Goal: Obtain resource: Download file/media

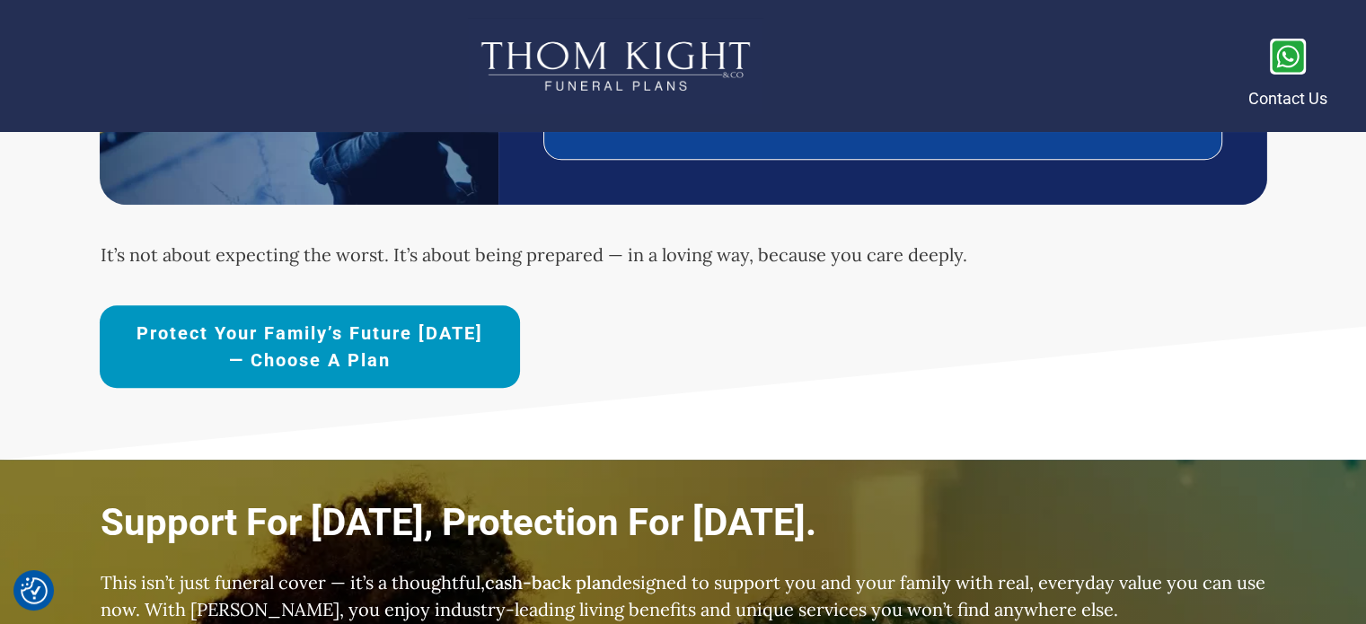
click at [303, 317] on link "Protect Your Family’s Future [DATE] — Choose a Plan" at bounding box center [310, 346] width 420 height 83
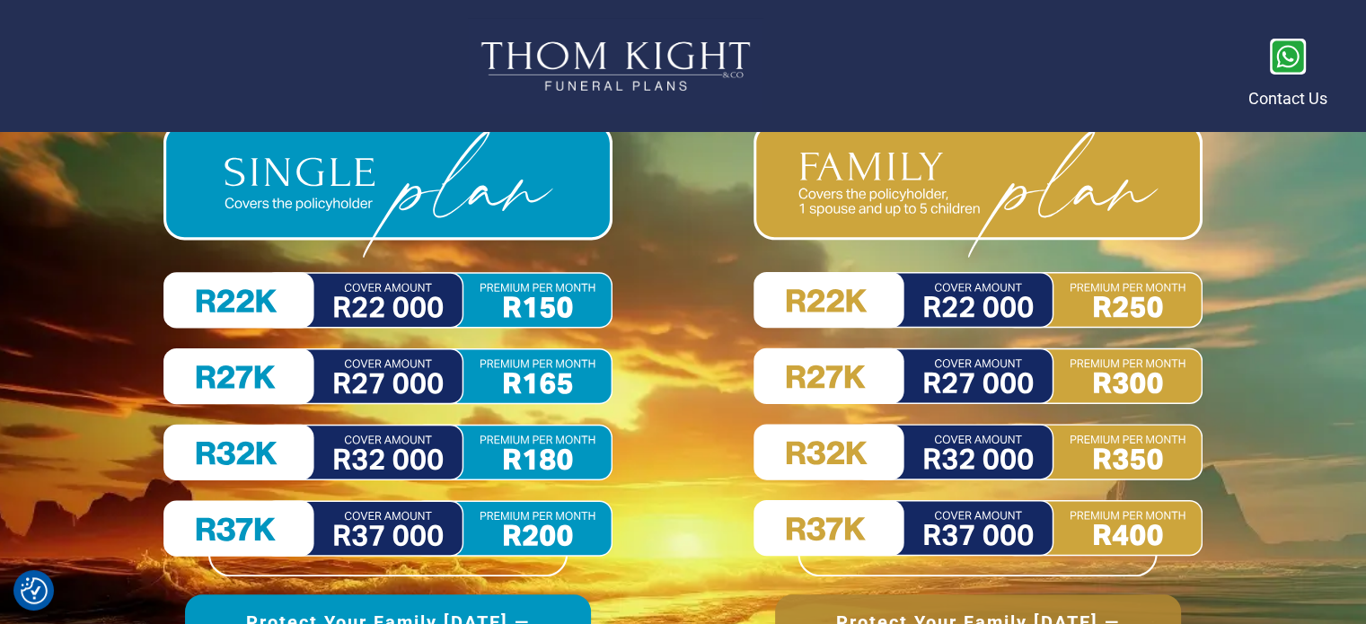
scroll to position [8228, 0]
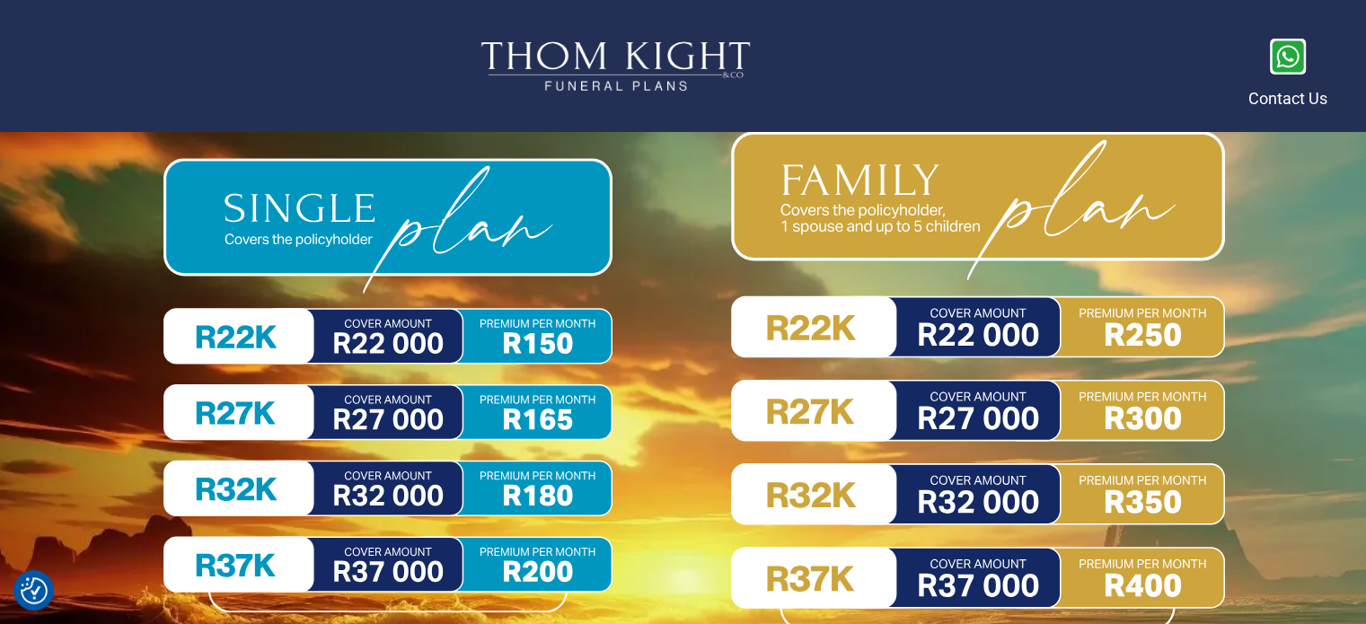
click at [1058, 220] on img at bounding box center [978, 381] width 494 height 500
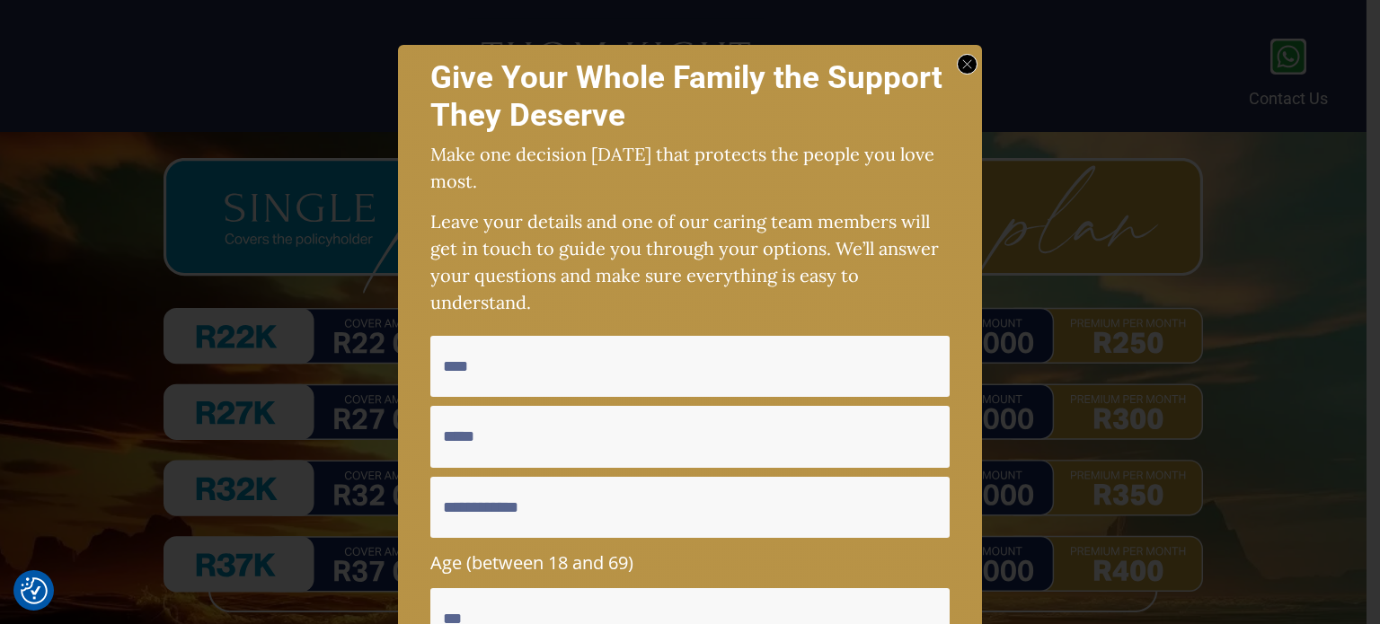
click at [964, 57] on div at bounding box center [967, 64] width 21 height 21
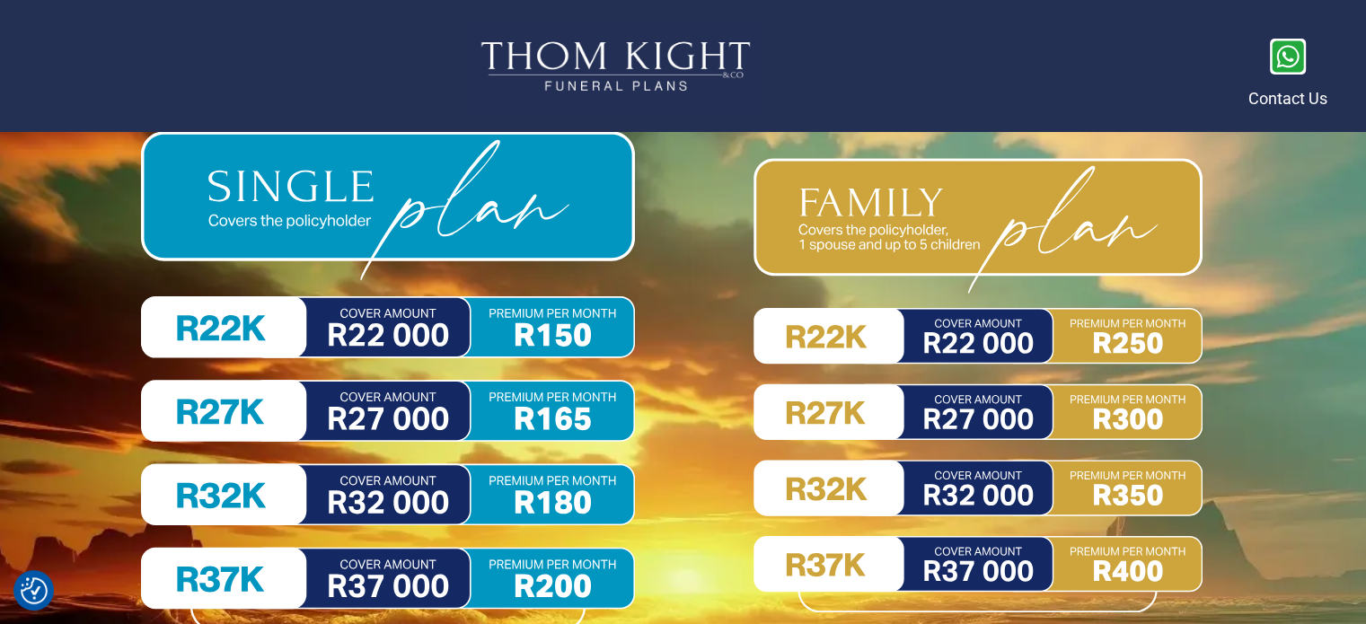
click at [495, 586] on img at bounding box center [388, 380] width 494 height 499
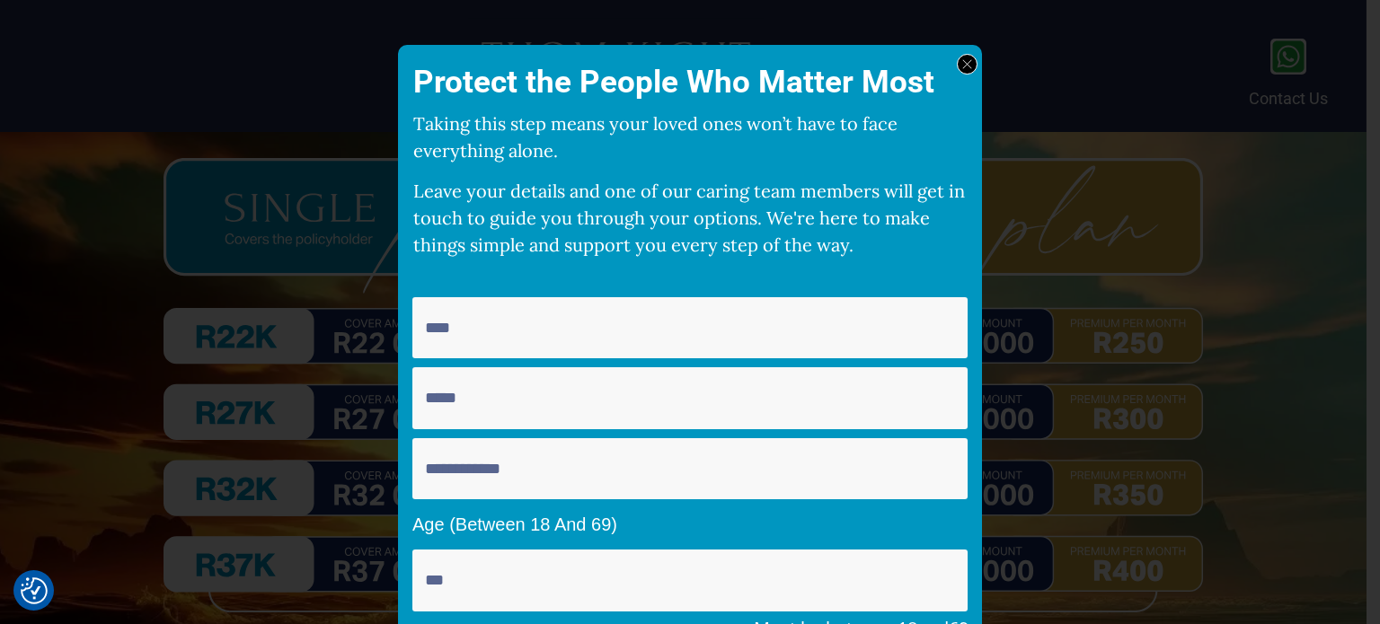
click at [966, 67] on div at bounding box center [967, 64] width 21 height 21
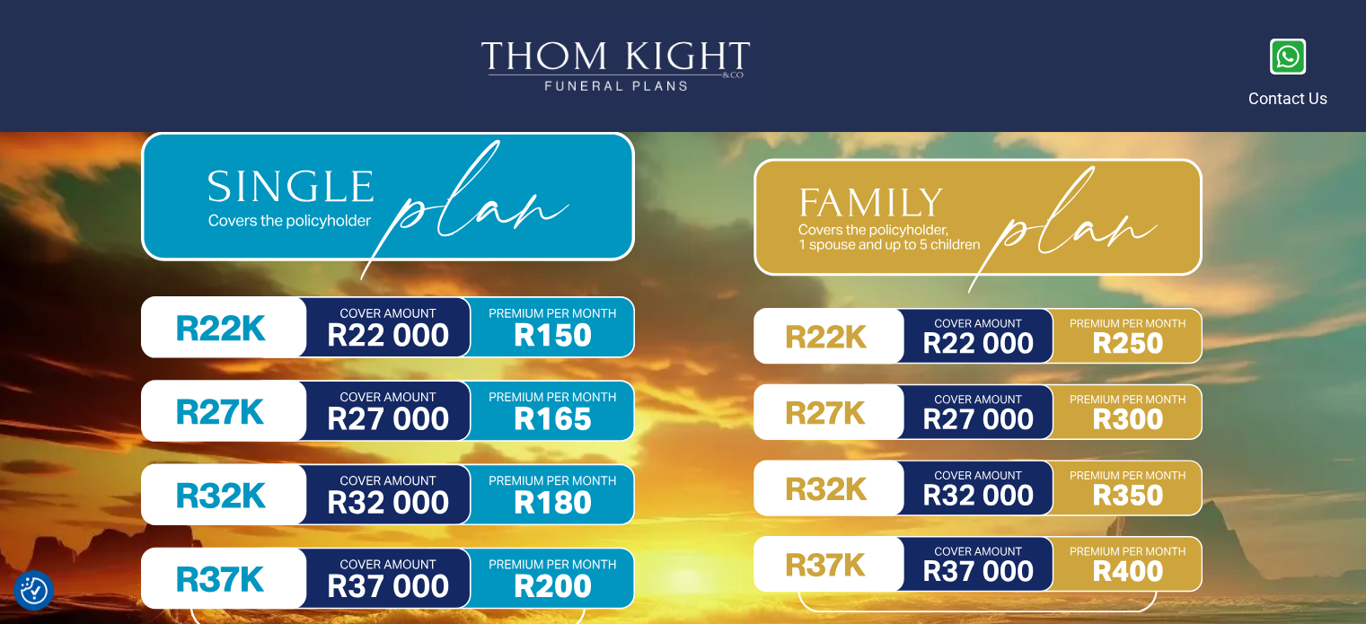
click at [550, 587] on img at bounding box center [388, 380] width 494 height 499
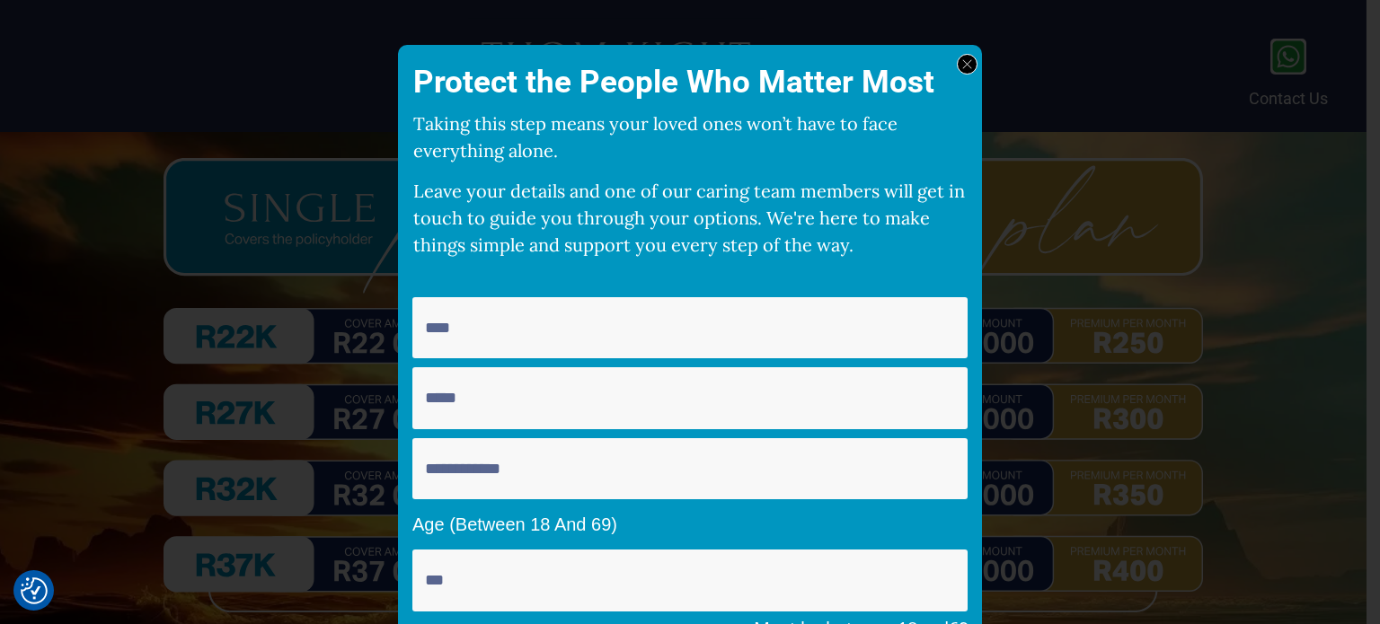
click at [962, 63] on icon at bounding box center [967, 64] width 10 height 10
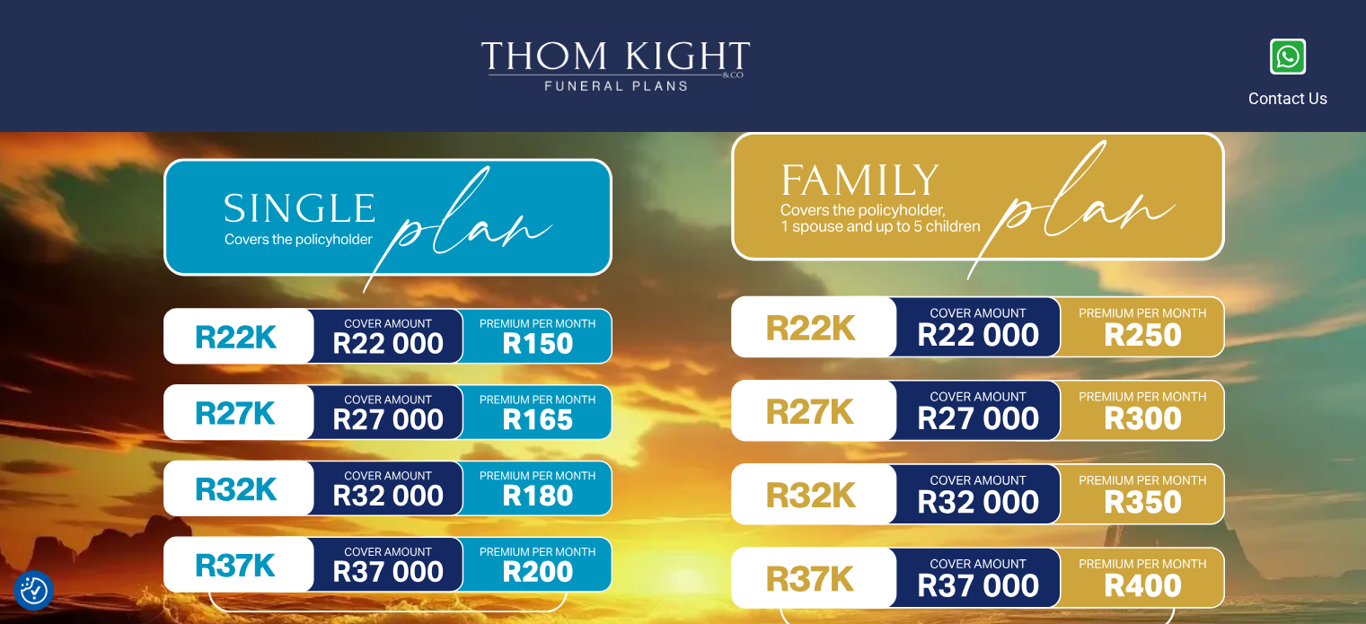
click at [1043, 321] on img at bounding box center [978, 381] width 494 height 500
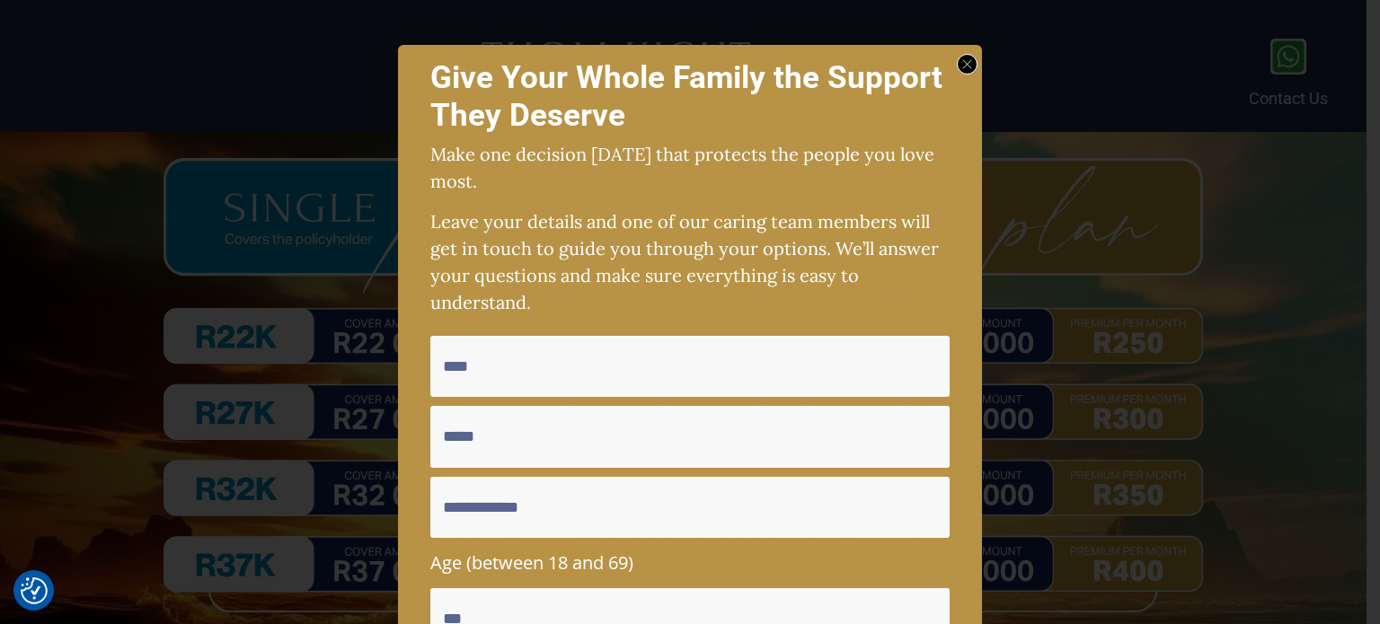
click at [962, 64] on icon at bounding box center [967, 64] width 10 height 10
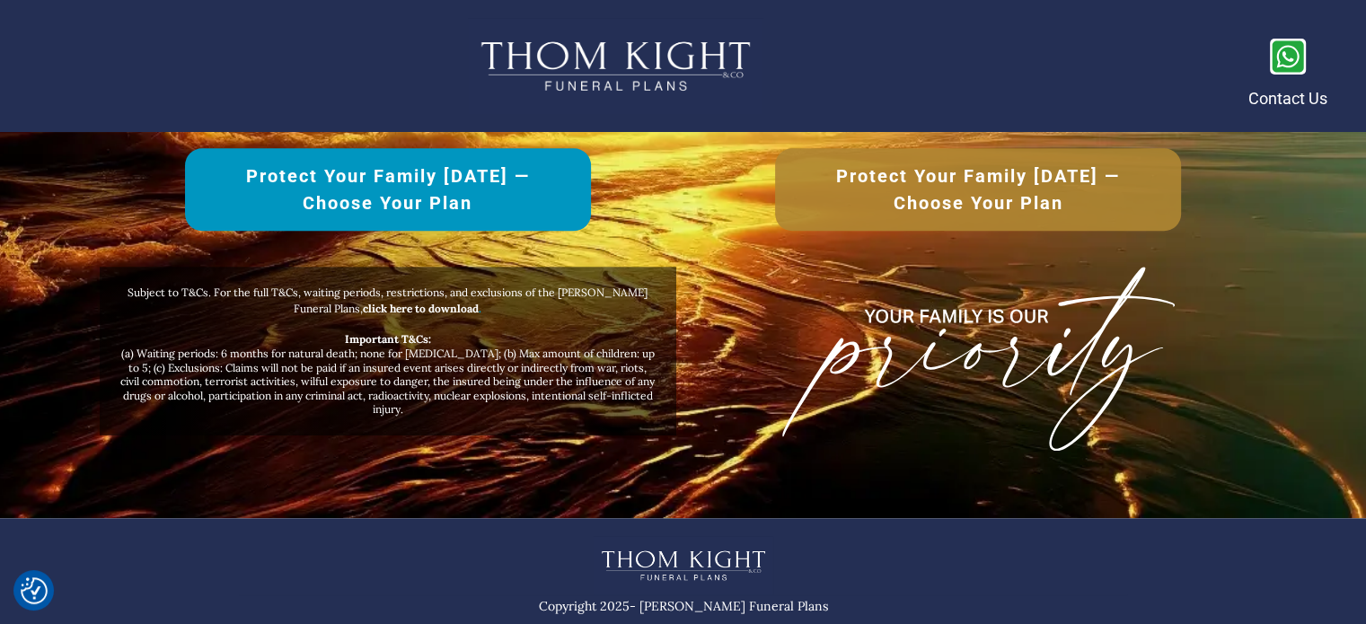
scroll to position [8803, 0]
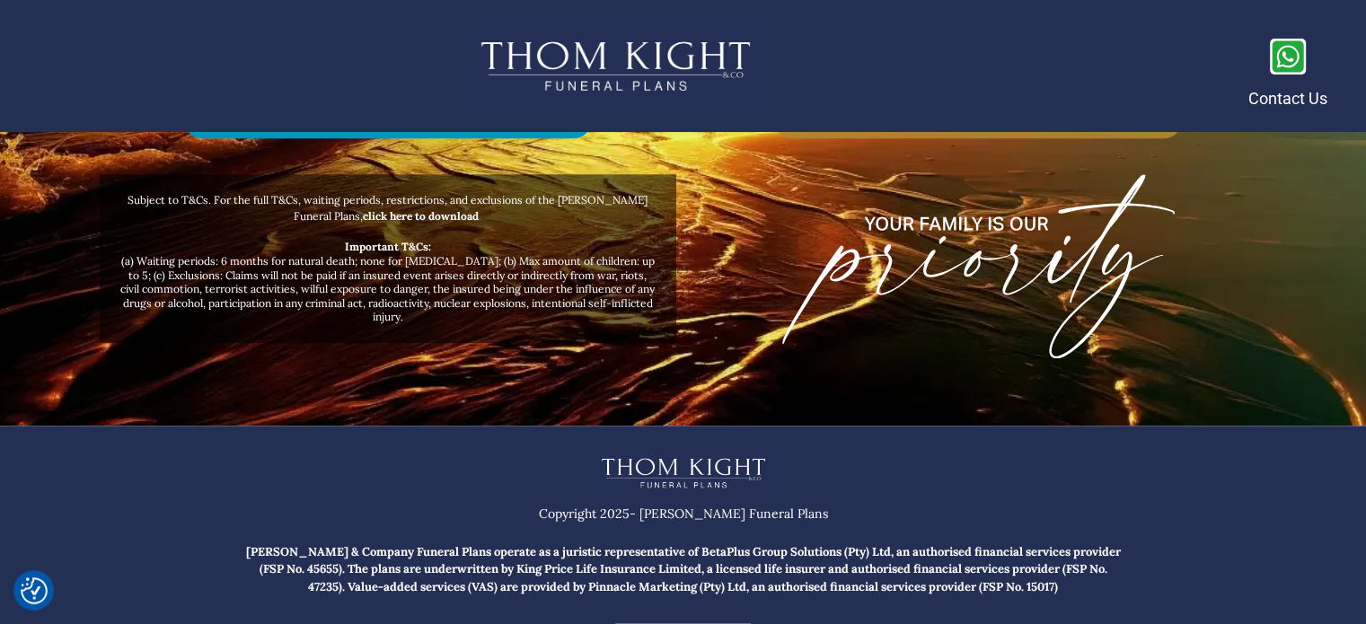
click at [410, 211] on strong "click here to download" at bounding box center [421, 215] width 116 height 13
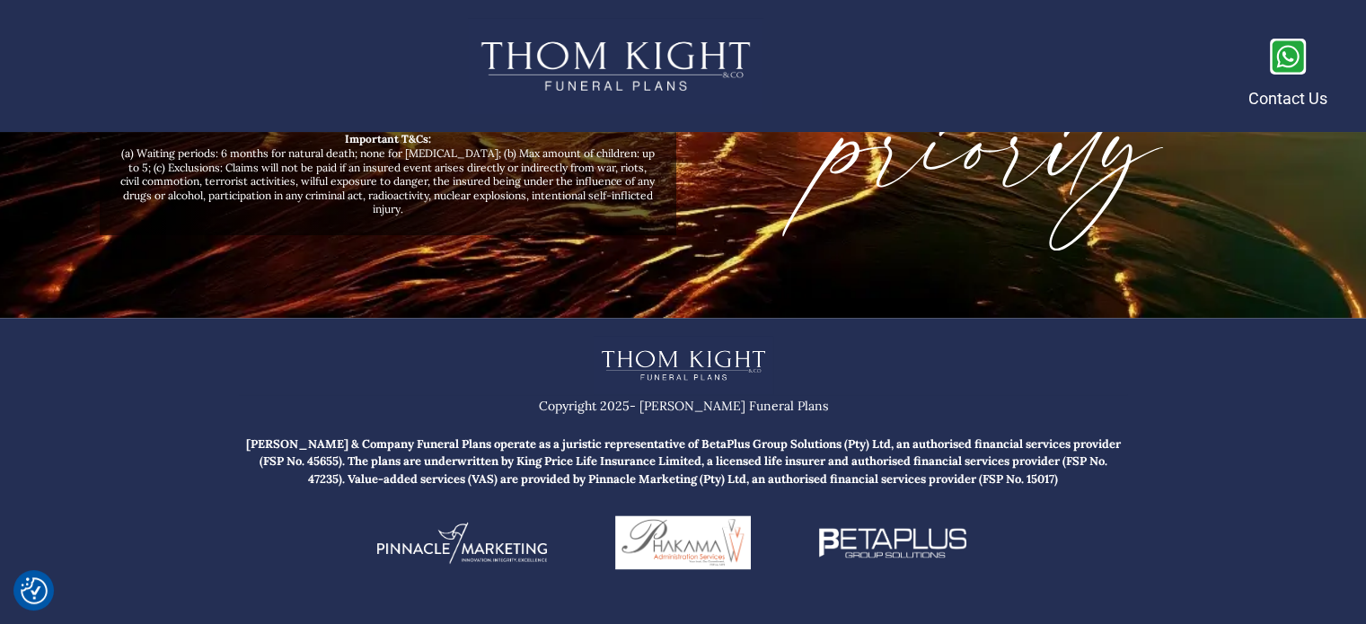
scroll to position [8914, 0]
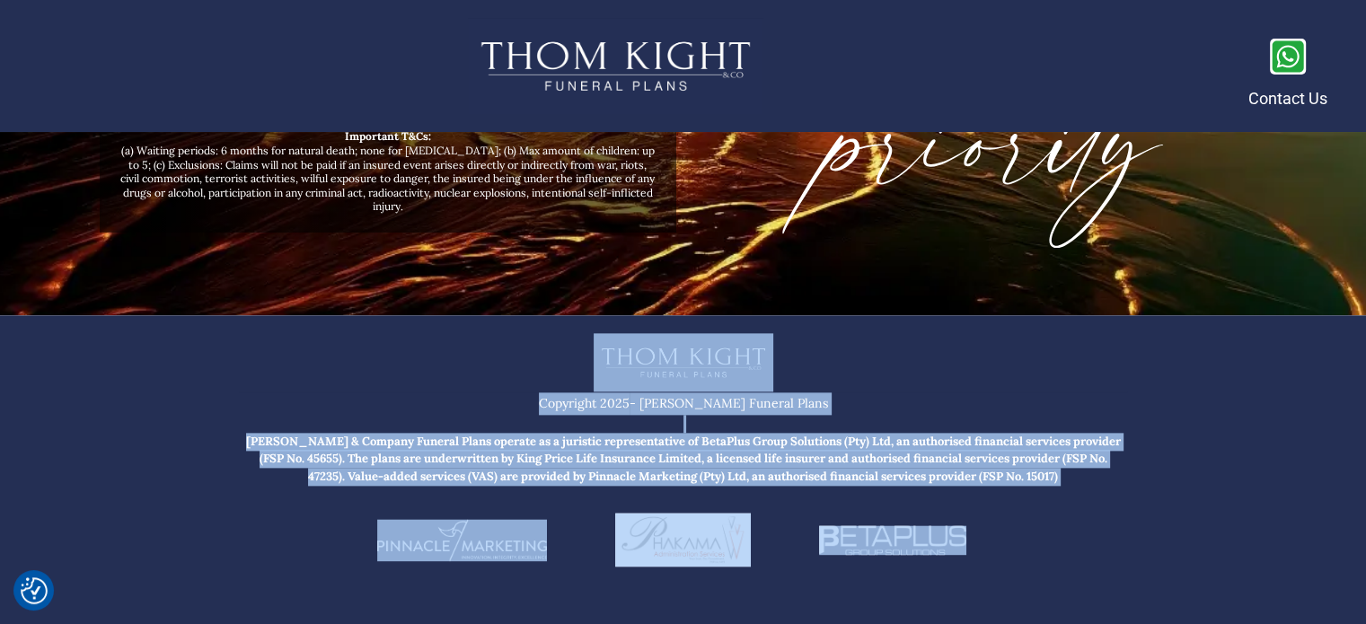
drag, startPoint x: 1363, startPoint y: 583, endPoint x: 1372, endPoint y: 598, distance: 17.7
click at [1301, 473] on div at bounding box center [683, 472] width 1366 height 315
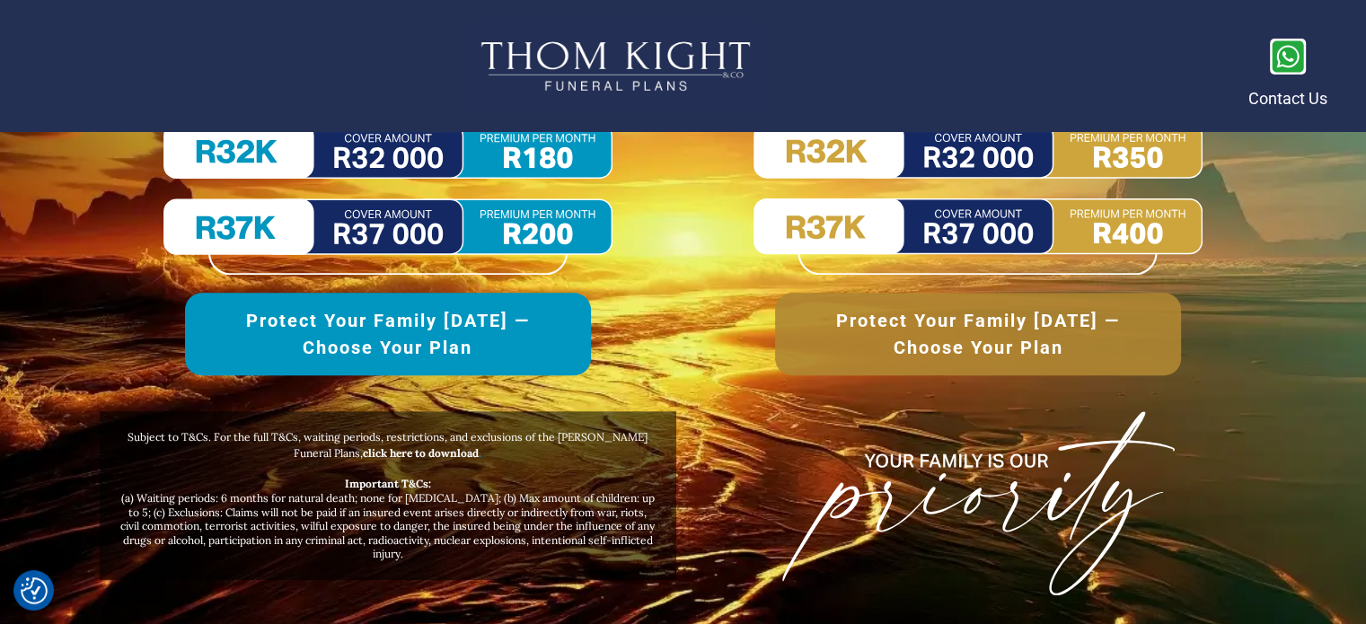
scroll to position [8506, 0]
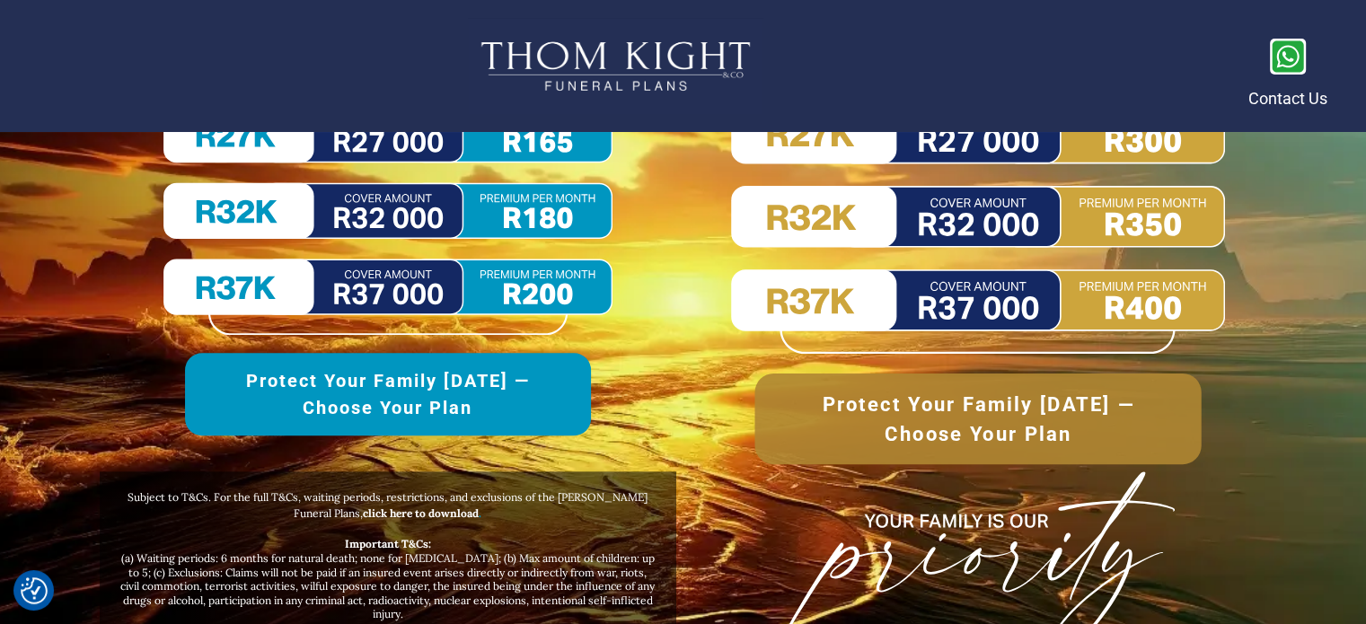
click at [1150, 398] on span "Protect Your Family [DATE] —Choose Your Plan" at bounding box center [978, 418] width 377 height 59
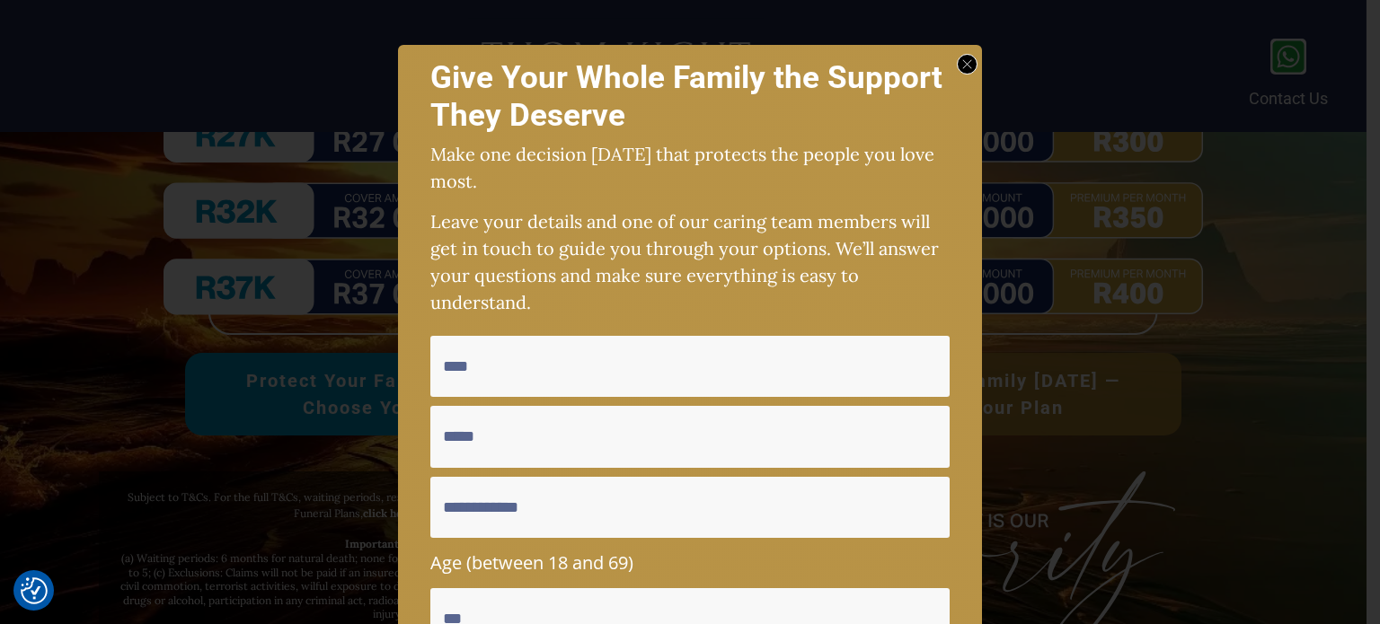
click at [959, 56] on div at bounding box center [967, 64] width 21 height 21
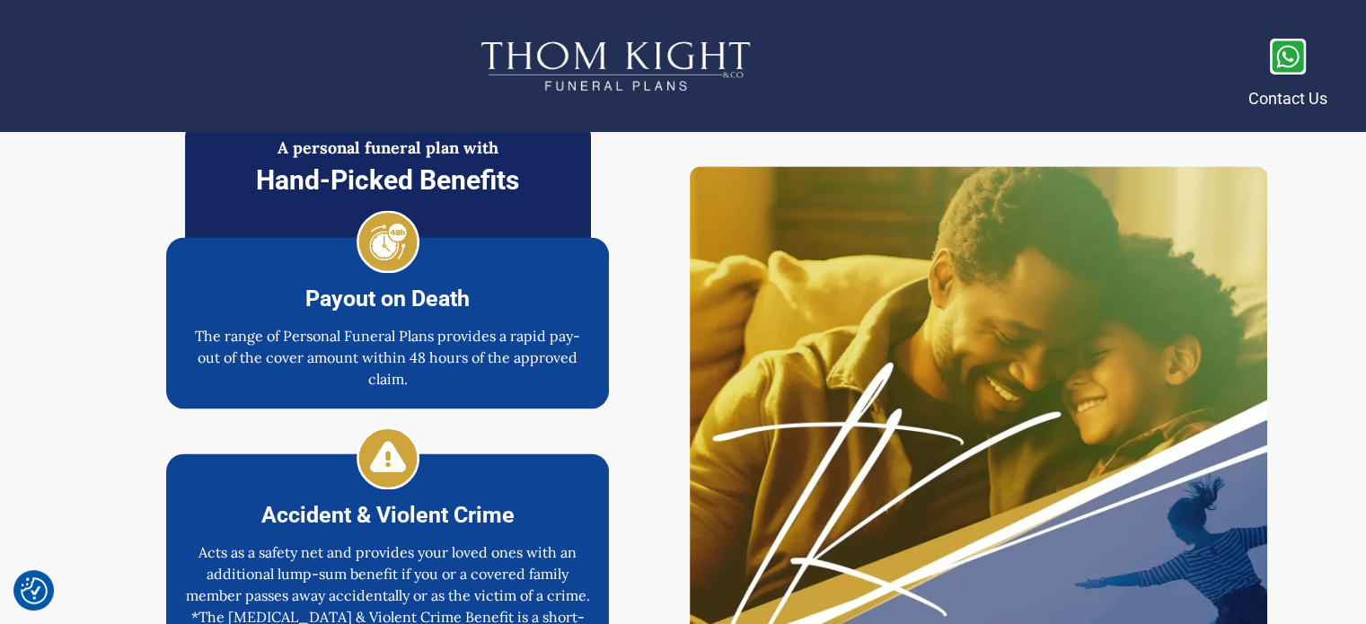
scroll to position [2516, 0]
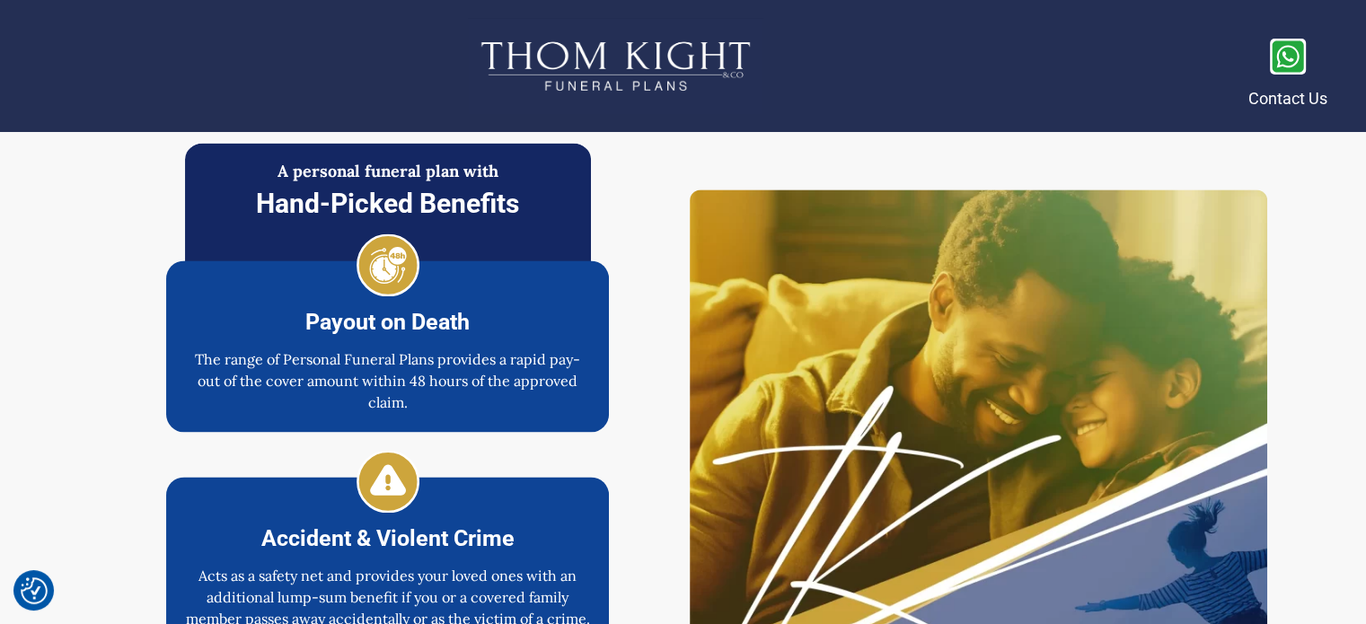
click at [489, 198] on span "Hand-Picked Benefits" at bounding box center [387, 203] width 263 height 31
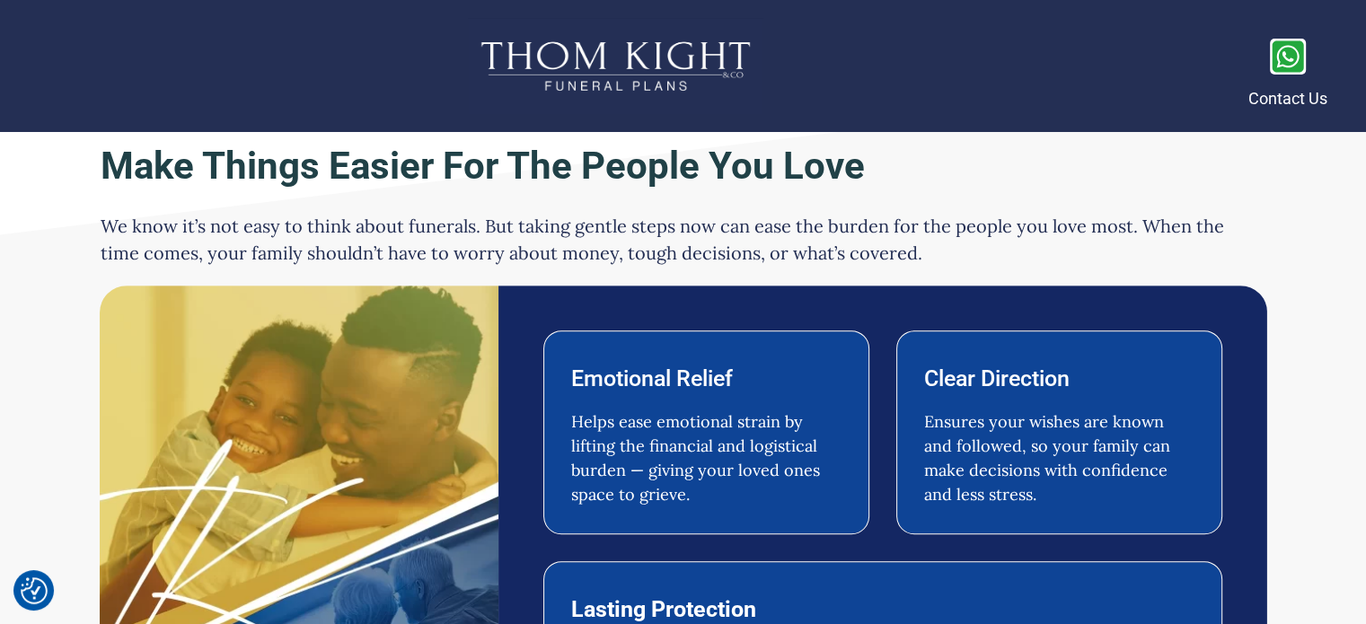
scroll to position [256, 0]
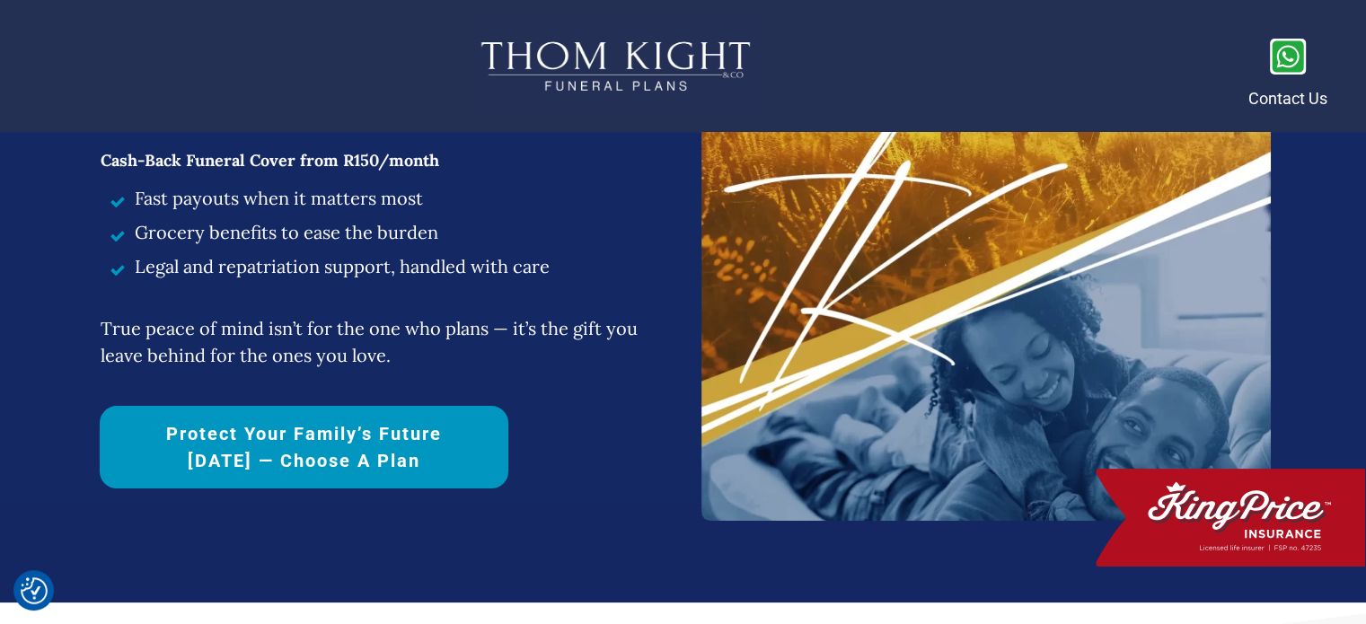
click at [1229, 498] on img at bounding box center [1230, 518] width 269 height 98
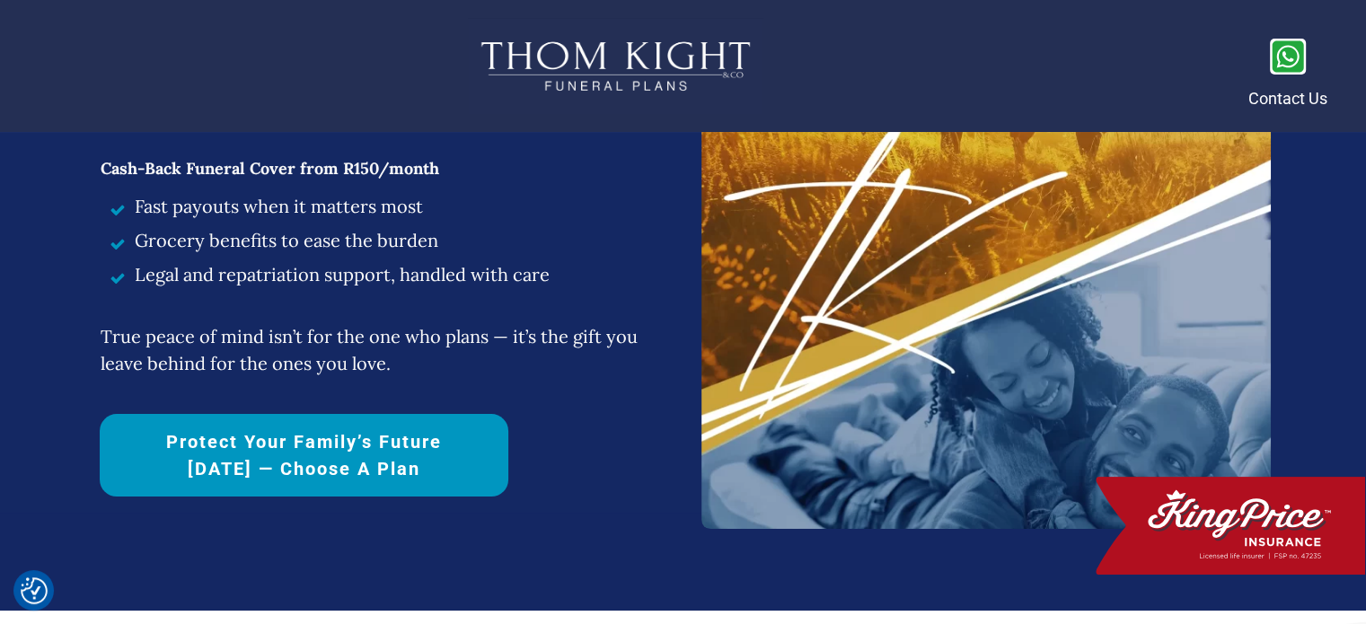
scroll to position [0, 0]
